Goal: Transaction & Acquisition: Purchase product/service

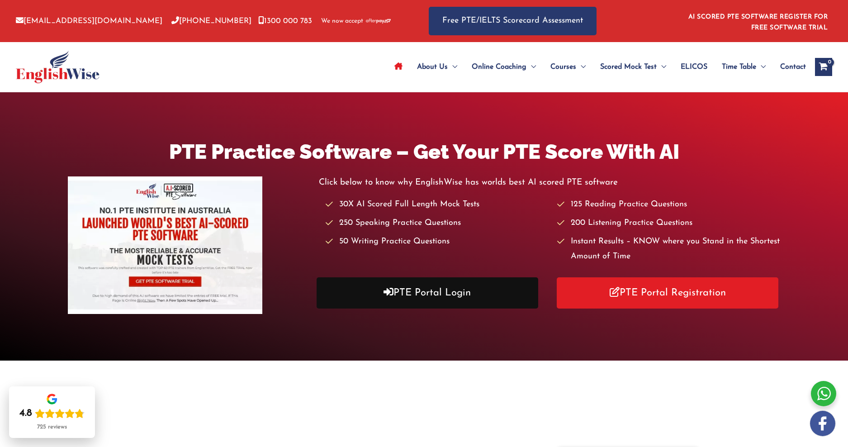
click at [405, 292] on link "PTE Portal Login" at bounding box center [428, 292] width 222 height 31
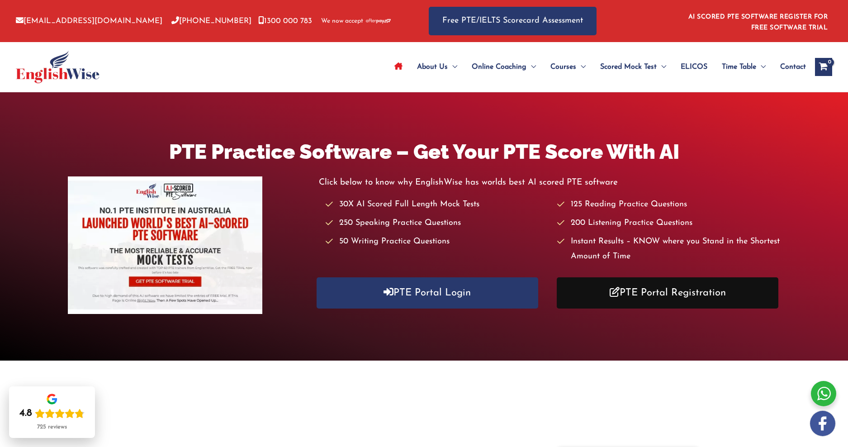
click at [649, 298] on link "PTE Portal Registration" at bounding box center [668, 292] width 222 height 31
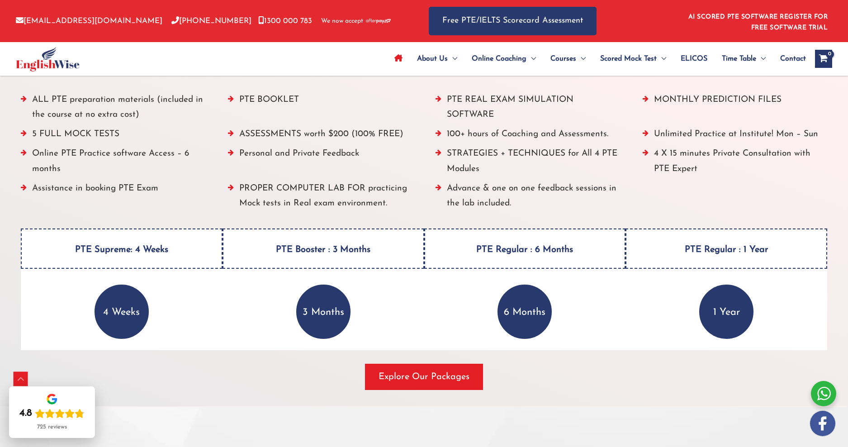
scroll to position [1095, 0]
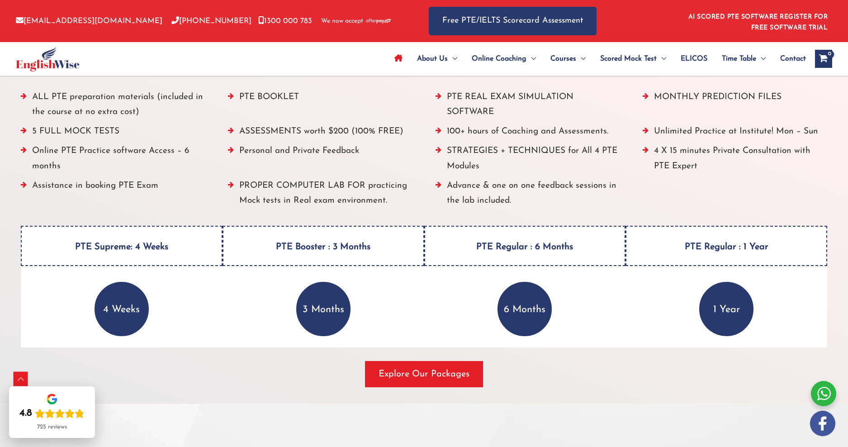
click at [331, 312] on p "3 Months" at bounding box center [323, 309] width 54 height 54
click at [556, 311] on div "6 Months" at bounding box center [525, 309] width 202 height 54
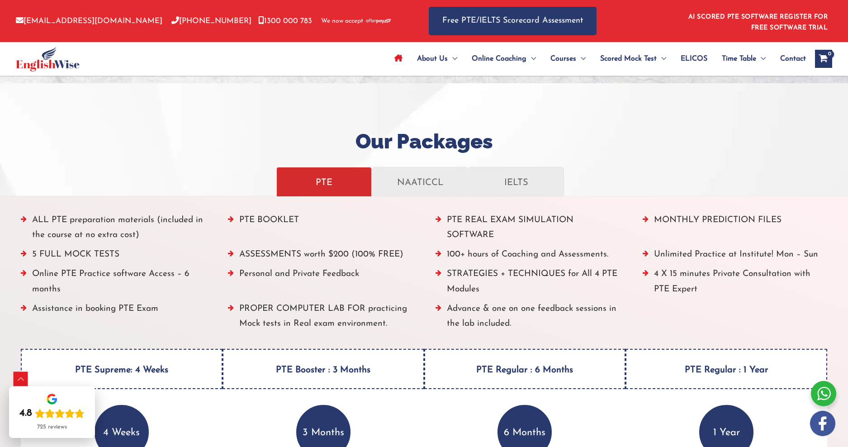
click at [482, 264] on li "100+ hours of Coaching and Assessments." at bounding box center [528, 256] width 185 height 19
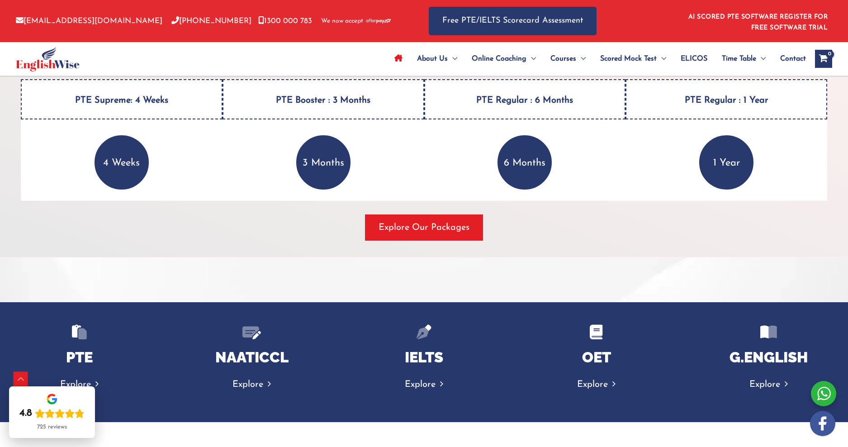
scroll to position [1253, 0]
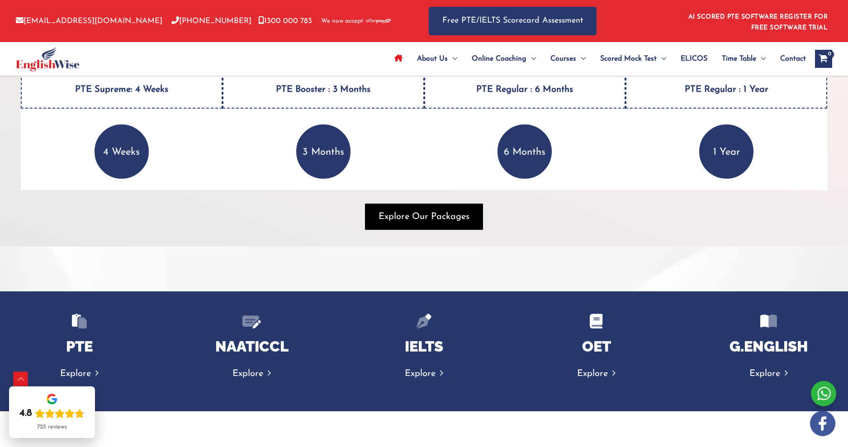
click at [421, 222] on span "Explore Our Packages" at bounding box center [424, 216] width 91 height 13
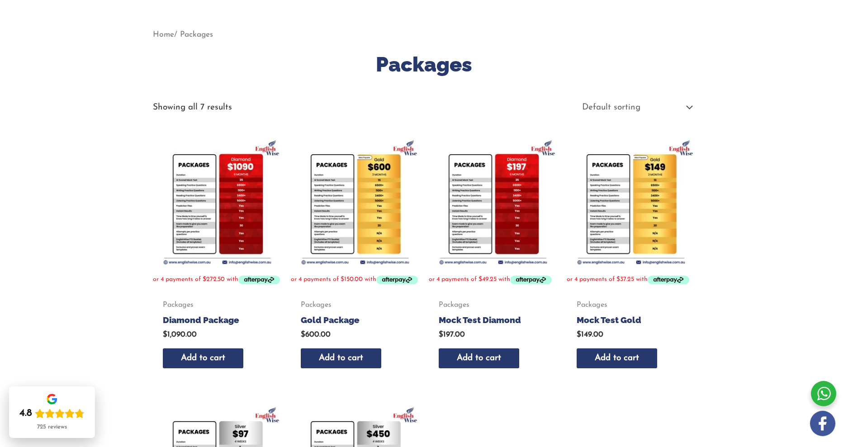
scroll to position [112, 0]
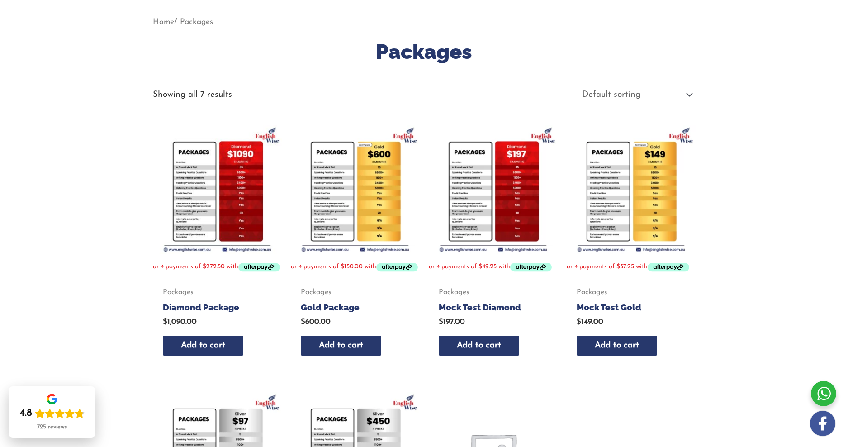
click at [643, 267] on span "or 4 payments of $37.25 with" at bounding box center [607, 267] width 81 height 7
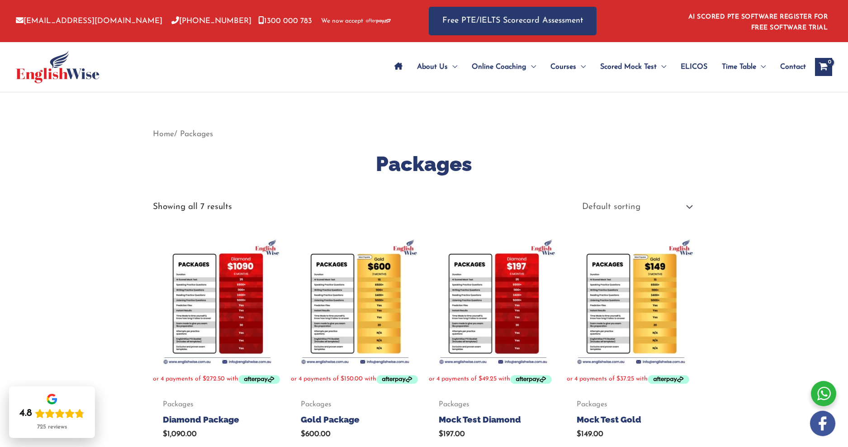
scroll to position [0, 0]
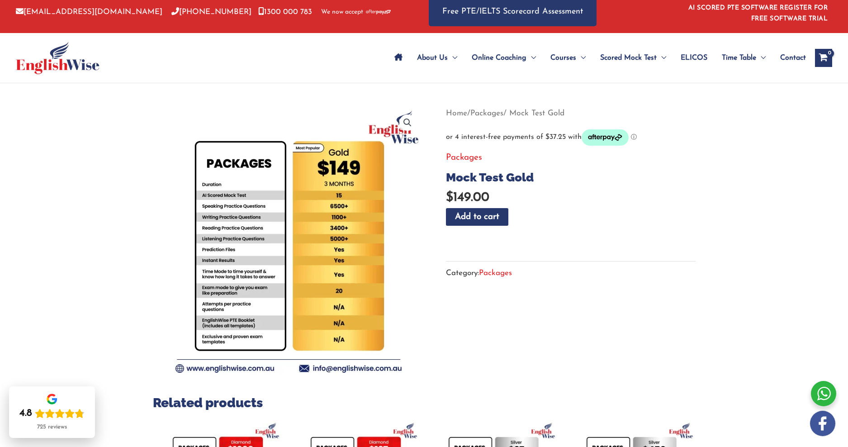
scroll to position [8, 0]
